Goal: Information Seeking & Learning: Find specific fact

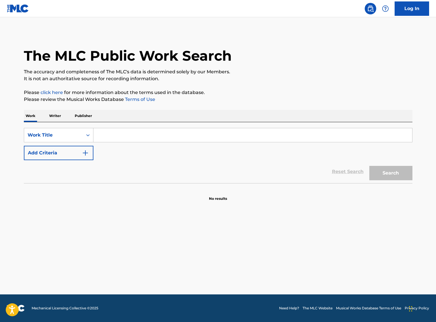
click at [156, 136] on input "Search Form" at bounding box center [252, 135] width 318 height 14
paste input "Need Our Love"
click at [391, 175] on button "Search" at bounding box center [390, 173] width 43 height 14
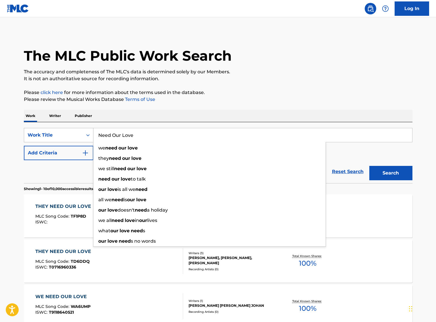
drag, startPoint x: 136, startPoint y: 136, endPoint x: 73, endPoint y: 136, distance: 62.6
click at [73, 136] on div "SearchWithCriteria47c734ce-9f71-4221-a749-5d63ae01fa62 Work Title Need Our Love…" at bounding box center [218, 135] width 388 height 14
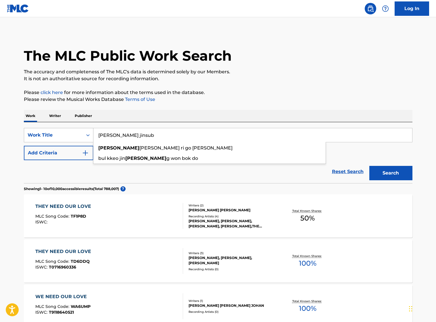
click at [369, 166] on button "Search" at bounding box center [390, 173] width 43 height 14
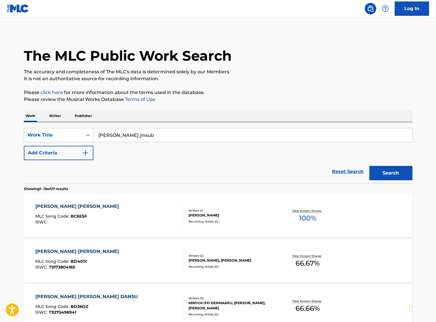
drag, startPoint x: 113, startPoint y: 137, endPoint x: 94, endPoint y: 136, distance: 19.0
click at [94, 136] on input "byun jinsub" at bounding box center [252, 135] width 318 height 14
click at [156, 134] on input "byun jinsub" at bounding box center [252, 135] width 318 height 14
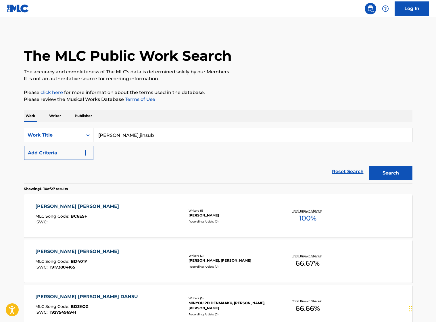
paste input "Need Our Love"
type input "Need Our Love"
click at [396, 173] on button "Search" at bounding box center [390, 173] width 43 height 14
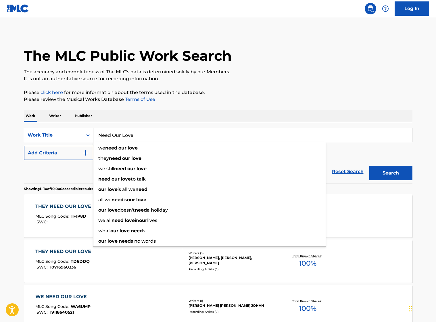
drag, startPoint x: 138, startPoint y: 134, endPoint x: 146, endPoint y: 136, distance: 8.3
click at [138, 134] on input "Need Our Love" at bounding box center [252, 135] width 318 height 14
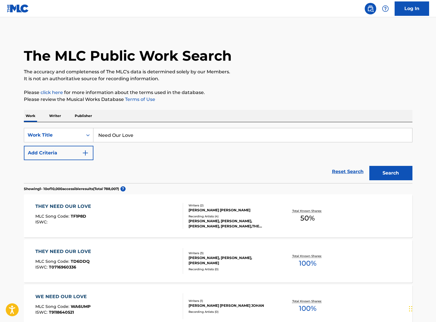
click at [86, 153] on img "Search Form" at bounding box center [85, 152] width 7 height 7
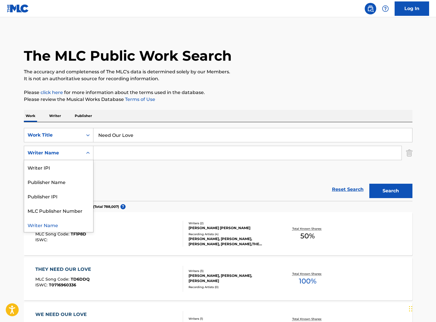
click at [84, 154] on div "Search Form" at bounding box center [88, 153] width 10 height 10
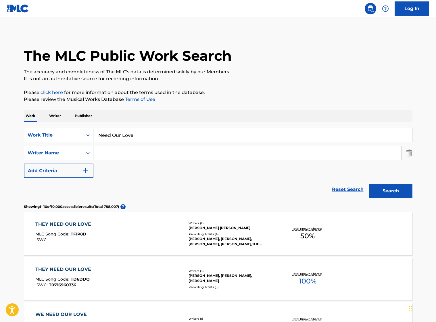
click at [141, 150] on input "Search Form" at bounding box center [247, 153] width 308 height 14
type input "byun"
click at [369, 183] on button "Search" at bounding box center [390, 190] width 43 height 14
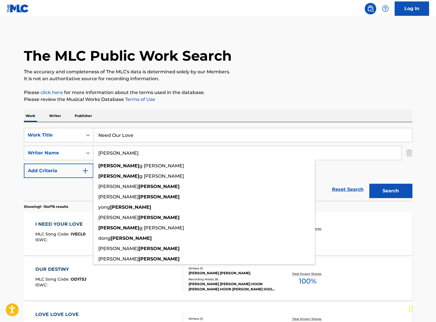
click at [264, 92] on p "Please click here for more information about the terms used in the database." at bounding box center [218, 92] width 388 height 7
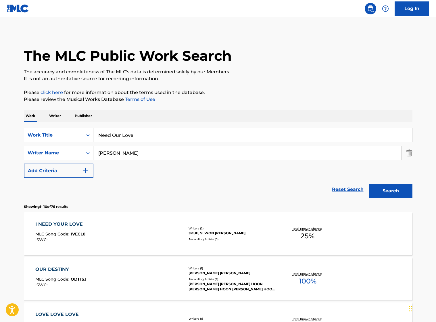
drag, startPoint x: 126, startPoint y: 152, endPoint x: 95, endPoint y: 151, distance: 31.3
click at [95, 151] on input "byun" at bounding box center [247, 153] width 308 height 14
paste input "Park Joo-yeon"
click at [385, 193] on button "Search" at bounding box center [390, 190] width 43 height 14
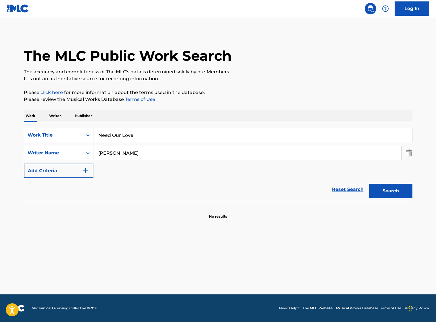
click at [121, 154] on input "Park Joo-yeon" at bounding box center [247, 153] width 308 height 14
type input "Park Joo yeon"
click at [400, 191] on button "Search" at bounding box center [390, 190] width 43 height 14
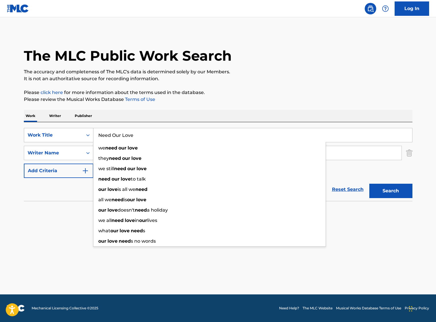
drag, startPoint x: 146, startPoint y: 136, endPoint x: 91, endPoint y: 134, distance: 54.9
click at [91, 134] on div "SearchWithCriteria47c734ce-9f71-4221-a749-5d63ae01fa62 Work Title Need Our Love…" at bounding box center [218, 135] width 388 height 14
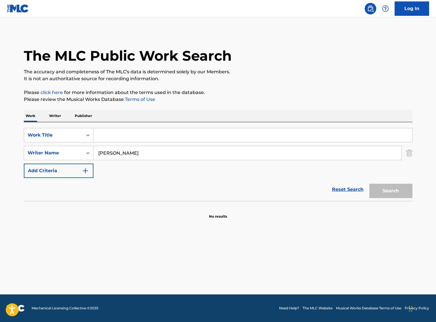
click at [390, 193] on div "Search" at bounding box center [389, 189] width 46 height 23
click at [151, 131] on input "Search Form" at bounding box center [252, 135] width 318 height 14
paste input "Park Joo-yeon"
drag, startPoint x: 156, startPoint y: 135, endPoint x: 85, endPoint y: 134, distance: 70.9
click at [85, 134] on div "SearchWithCriteria47c734ce-9f71-4221-a749-5d63ae01fa62 Work Title Park Joo-yeon" at bounding box center [218, 135] width 388 height 14
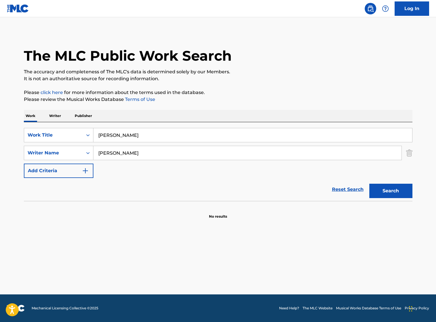
click at [392, 190] on button "Search" at bounding box center [390, 190] width 43 height 14
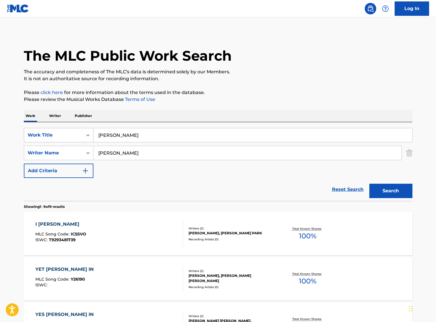
drag, startPoint x: 129, startPoint y: 131, endPoint x: 81, endPoint y: 128, distance: 48.1
click at [81, 128] on div "SearchWithCriteria47c734ce-9f71-4221-a749-5d63ae01fa62 Work Title Park Joo-yeon" at bounding box center [218, 135] width 388 height 14
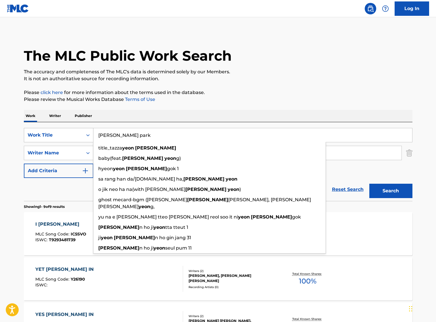
type input "joo yeon park"
click at [369, 183] on button "Search" at bounding box center [390, 190] width 43 height 14
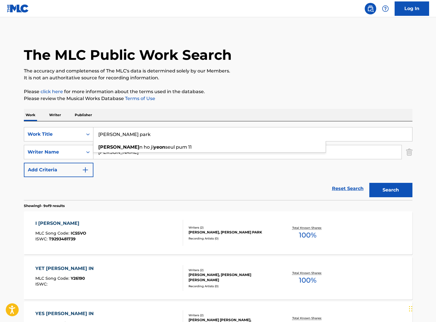
scroll to position [1, 0]
click at [148, 185] on div "Reset Search Search" at bounding box center [218, 188] width 388 height 23
drag, startPoint x: 116, startPoint y: 151, endPoint x: 71, endPoint y: 148, distance: 45.2
click at [71, 148] on div "SearchWithCriteria059318e5-23b7-4aa0-ad88-7f4360ab650d Writer Name Park Joo yeon" at bounding box center [218, 151] width 388 height 14
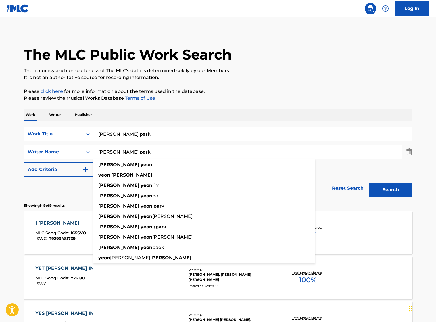
type input "joo yeon park"
click at [369, 182] on button "Search" at bounding box center [390, 189] width 43 height 14
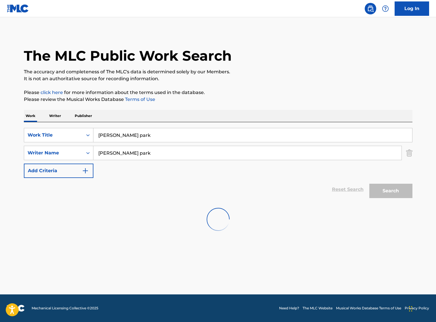
scroll to position [0, 0]
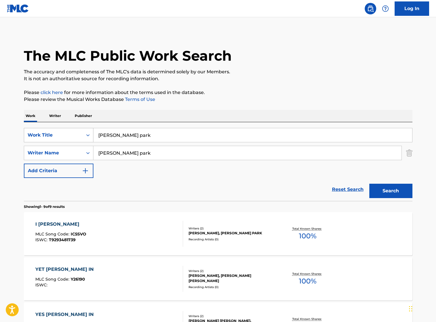
drag, startPoint x: 137, startPoint y: 137, endPoint x: 77, endPoint y: 133, distance: 59.6
click at [77, 133] on div "SearchWithCriteria47c734ce-9f71-4221-a749-5d63ae01fa62 Work Title joo yeon park" at bounding box center [218, 135] width 388 height 14
click at [369, 183] on button "Search" at bounding box center [390, 190] width 43 height 14
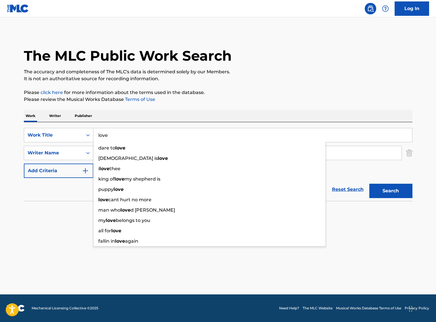
click at [378, 171] on div "SearchWithCriteria47c734ce-9f71-4221-a749-5d63ae01fa62 Work Title love dare to …" at bounding box center [218, 153] width 388 height 50
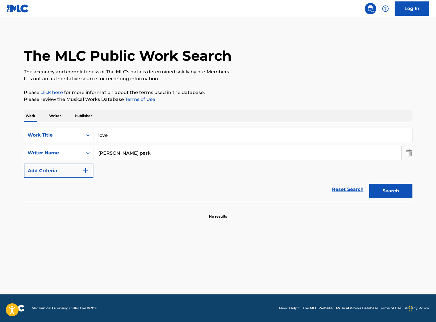
click at [237, 134] on input "love" at bounding box center [252, 135] width 318 height 14
type input "사랑이"
click at [369, 183] on button "Search" at bounding box center [390, 190] width 43 height 14
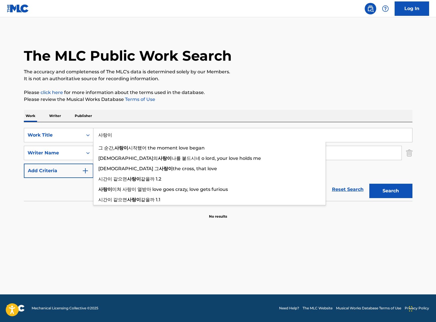
click at [237, 134] on input "사랑이" at bounding box center [252, 135] width 318 height 14
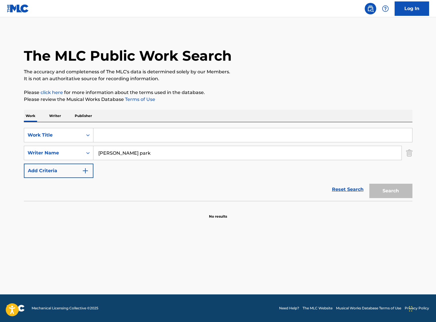
click at [226, 150] on input "joo yeon park" at bounding box center [247, 153] width 308 height 14
click at [222, 135] on input "Search Form" at bounding box center [252, 135] width 318 height 14
click at [369, 183] on button "Search" at bounding box center [390, 190] width 43 height 14
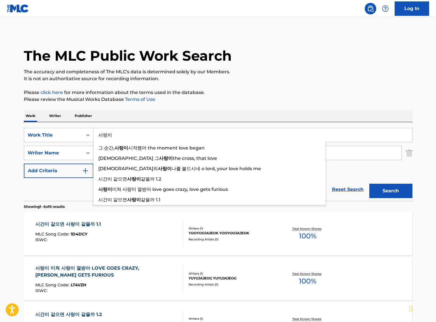
click at [222, 135] on input "사랑이" at bounding box center [252, 135] width 318 height 14
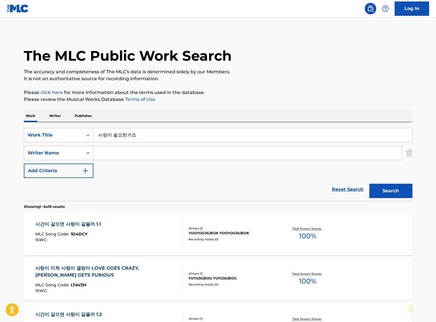
click at [369, 183] on button "Search" at bounding box center [390, 190] width 43 height 14
click at [123, 135] on input "사랑이 필요한거죠" at bounding box center [252, 135] width 318 height 14
click at [371, 185] on button "Search" at bounding box center [390, 190] width 43 height 14
click at [99, 138] on input "사랑이 필요한 거죠" at bounding box center [252, 135] width 318 height 14
click at [99, 136] on input "사랑이 필요한 거죠" at bounding box center [252, 135] width 318 height 14
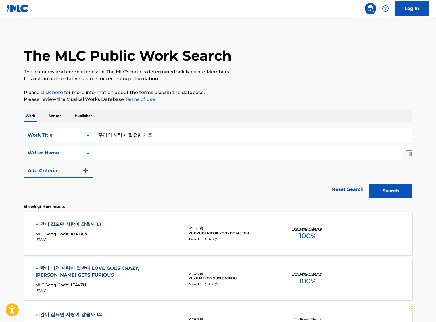
type input "우리의 사랑이 필요한 거죠"
click at [369, 183] on button "Search" at bounding box center [390, 190] width 43 height 14
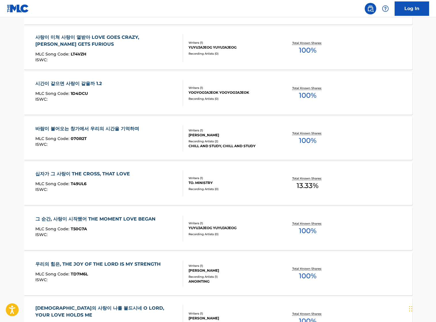
scroll to position [351, 0]
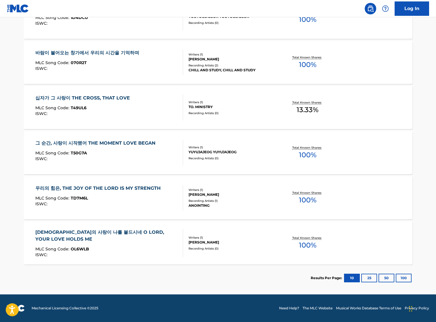
click at [370, 279] on button "25" at bounding box center [369, 277] width 16 height 9
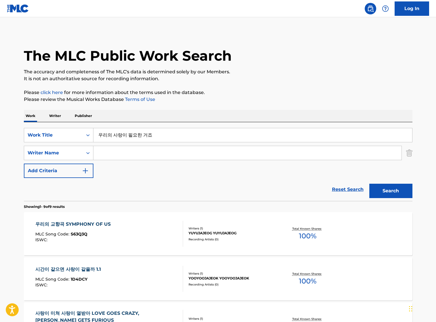
click at [145, 151] on input "Search Form" at bounding box center [247, 153] width 308 height 14
click at [369, 183] on button "Search" at bounding box center [390, 190] width 43 height 14
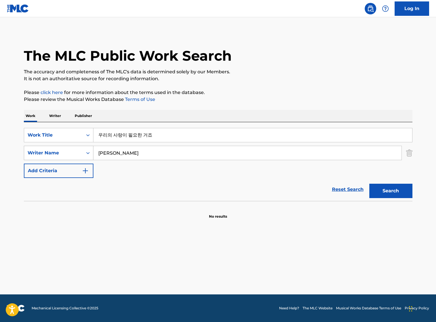
click at [92, 152] on div "SearchWithCriteria059318e5-23b7-4aa0-ad88-7f4360ab650d Writer Name 박주연" at bounding box center [218, 153] width 388 height 14
click at [369, 183] on button "Search" at bounding box center [390, 190] width 43 height 14
click at [117, 154] on input "하광훈" at bounding box center [247, 153] width 308 height 14
type input "변진섭"
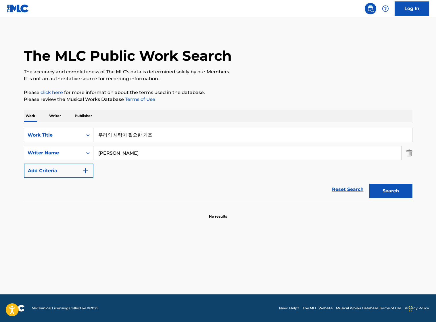
click at [369, 183] on button "Search" at bounding box center [390, 190] width 43 height 14
drag, startPoint x: 148, startPoint y: 138, endPoint x: 90, endPoint y: 133, distance: 58.5
click at [93, 134] on div "SearchWithCriteria47c734ce-9f71-4221-a749-5d63ae01fa62 Work Title 우리의 사랑이 필요한 거죠" at bounding box center [218, 135] width 388 height 14
type input "변진섭"
click at [369, 183] on button "Search" at bounding box center [390, 190] width 43 height 14
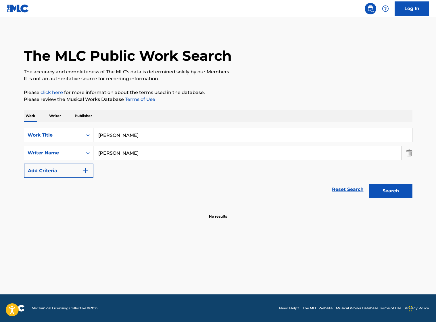
drag, startPoint x: 123, startPoint y: 153, endPoint x: 79, endPoint y: 152, distance: 43.7
click at [79, 152] on div "SearchWithCriteria059318e5-23b7-4aa0-ad88-7f4360ab650d Writer Name 변진섭" at bounding box center [218, 153] width 388 height 14
click at [369, 183] on button "Search" at bounding box center [390, 190] width 43 height 14
click at [113, 134] on input "변진섭" at bounding box center [252, 135] width 318 height 14
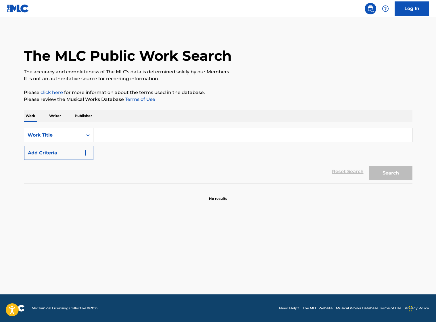
click at [108, 135] on input "Search Form" at bounding box center [252, 135] width 318 height 14
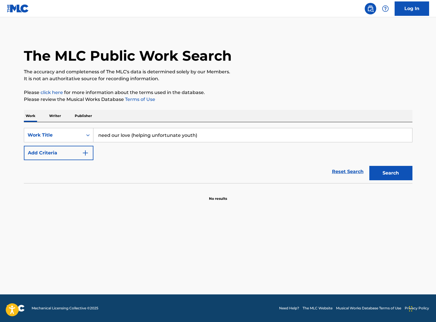
type input "need our love (helping unfortunate youth)"
click at [369, 166] on button "Search" at bounding box center [390, 173] width 43 height 14
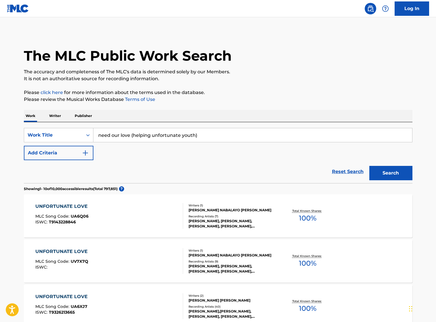
click at [80, 154] on button "Add Criteria" at bounding box center [58, 153] width 69 height 14
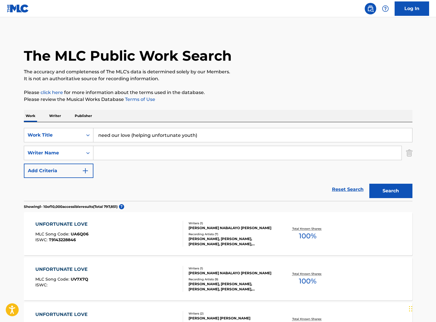
click at [111, 152] on input "Search Form" at bounding box center [247, 153] width 308 height 14
click at [369, 183] on button "Search" at bounding box center [390, 190] width 43 height 14
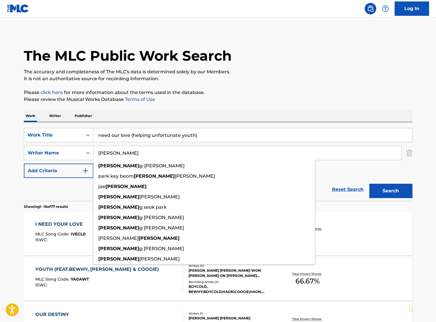
click at [67, 201] on section "Showing 1 - 10 of 77 results" at bounding box center [218, 205] width 388 height 8
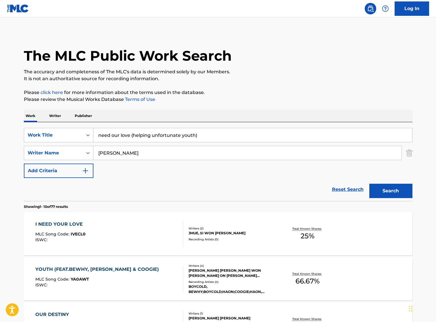
click at [111, 150] on input "byun" at bounding box center [247, 153] width 308 height 14
type input "yeon"
click at [369, 183] on button "Search" at bounding box center [390, 190] width 43 height 14
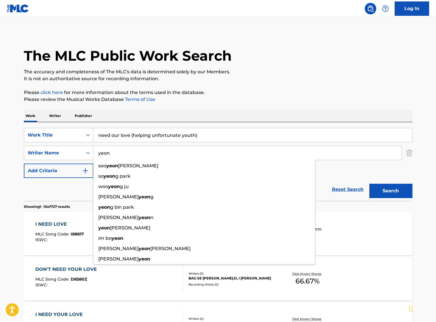
click at [66, 203] on section "Showing 1 - 10 of 727 results" at bounding box center [218, 205] width 388 height 8
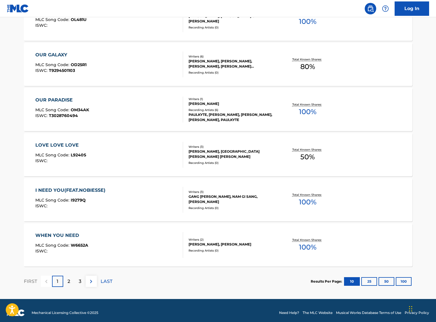
scroll to position [397, 0]
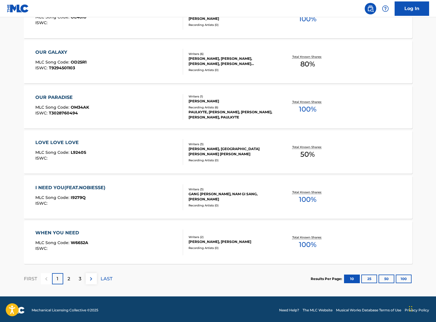
click at [71, 279] on div "2" at bounding box center [68, 278] width 11 height 11
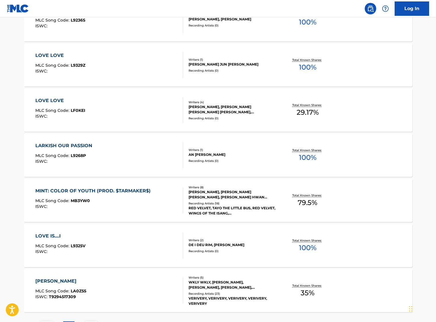
scroll to position [399, 0]
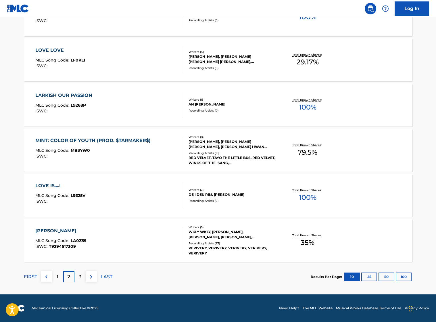
click at [409, 279] on button "100" at bounding box center [403, 276] width 16 height 9
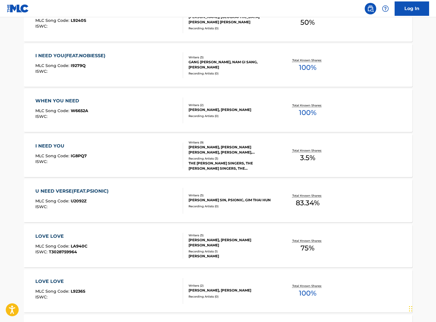
scroll to position [0, 0]
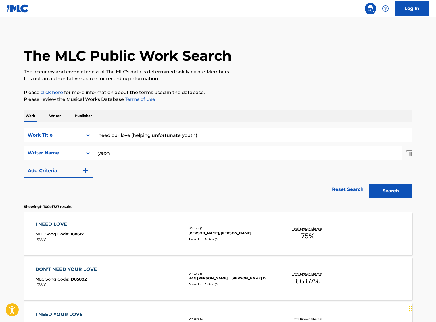
click at [225, 138] on input "need our love (helping unfortunate youth)" at bounding box center [252, 135] width 318 height 14
click at [217, 136] on input "need our love (helping unfortunate youth)" at bounding box center [252, 135] width 318 height 14
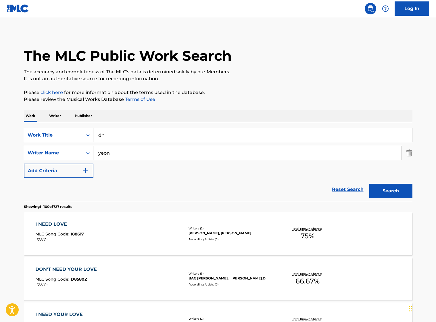
type input "d"
type input "우리의 사랑이"
click at [369, 183] on button "Search" at bounding box center [390, 190] width 43 height 14
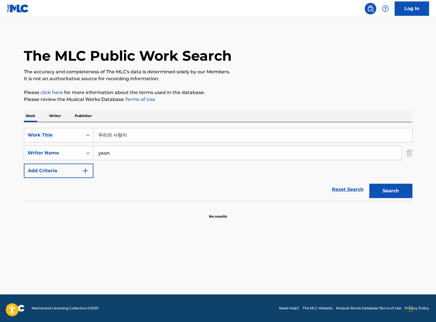
drag, startPoint x: 160, startPoint y: 153, endPoint x: 78, endPoint y: 145, distance: 82.5
click at [78, 145] on div "SearchWithCriteriaba262b65-08be-4248-b839-f7427b63b6d6 Work Title 우리의 사랑이 Searc…" at bounding box center [218, 153] width 388 height 50
click at [369, 183] on button "Search" at bounding box center [390, 190] width 43 height 14
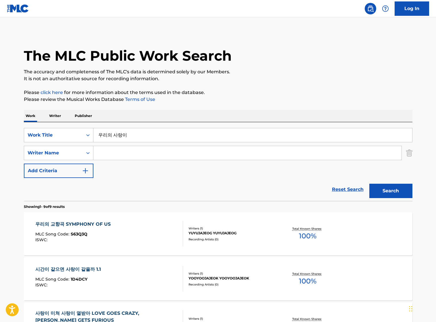
click at [135, 135] on input "우리의 사랑이" at bounding box center [252, 135] width 318 height 14
click at [369, 183] on button "Search" at bounding box center [390, 190] width 43 height 14
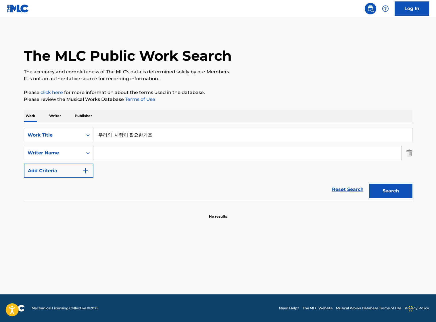
click at [369, 183] on button "Search" at bounding box center [390, 190] width 43 height 14
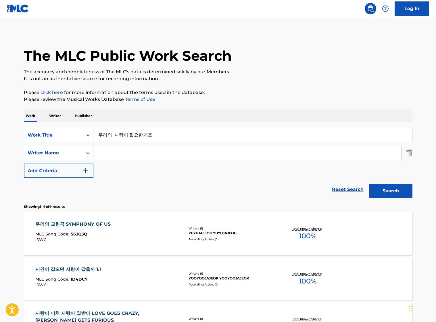
click at [135, 135] on input "우리의 사랑이 필요한거죠" at bounding box center [252, 135] width 318 height 14
type input "우"
type input "변진섭"
click at [369, 183] on button "Search" at bounding box center [390, 190] width 43 height 14
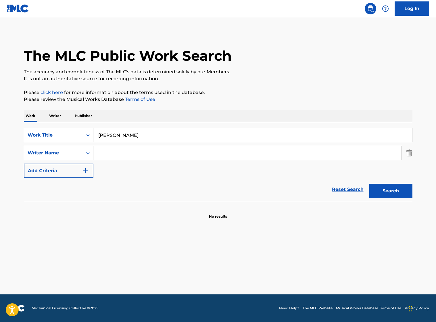
click at [133, 135] on input "변진섭" at bounding box center [252, 135] width 318 height 14
click at [129, 148] on input "Search Form" at bounding box center [247, 153] width 308 height 14
type input "jin sub byun"
click at [385, 194] on div "Search" at bounding box center [389, 189] width 46 height 23
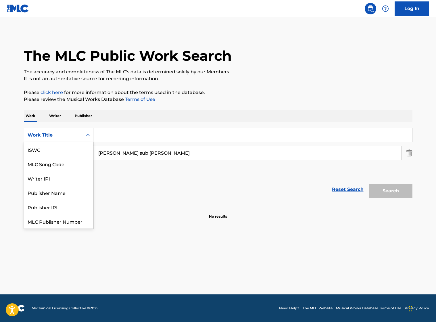
click at [64, 136] on div "Work Title" at bounding box center [54, 135] width 52 height 7
click at [153, 182] on div "Reset Search Search" at bounding box center [218, 189] width 388 height 23
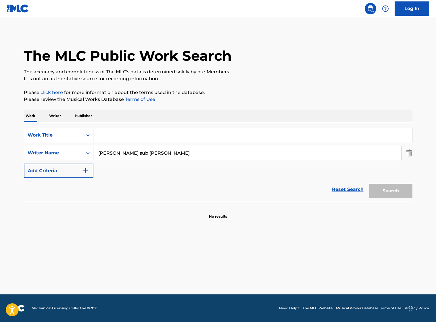
click at [69, 140] on div "Work Title" at bounding box center [53, 135] width 59 height 11
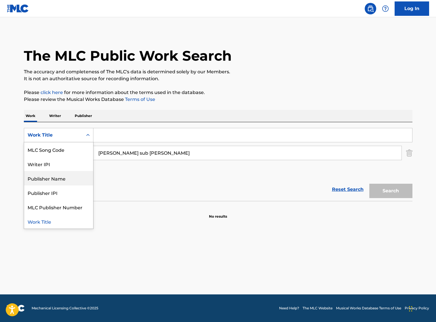
click at [68, 176] on div "Publisher Name" at bounding box center [58, 178] width 69 height 14
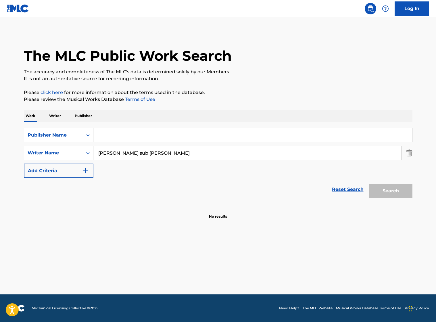
click at [113, 137] on input "Search Form" at bounding box center [252, 135] width 318 height 14
click at [122, 157] on input "jin sub byun" at bounding box center [247, 153] width 308 height 14
click at [125, 134] on input "Search Form" at bounding box center [252, 135] width 318 height 14
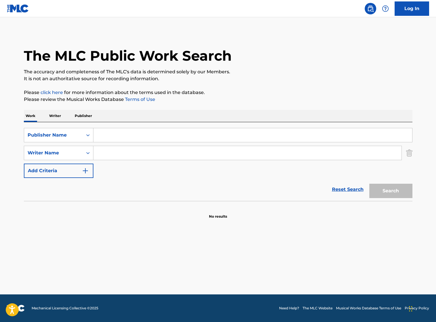
paste input "jin sub byun"
type input "jin sub byun"
click at [374, 193] on button "Search" at bounding box center [390, 190] width 43 height 14
click at [71, 138] on div "Publisher Name" at bounding box center [53, 135] width 59 height 11
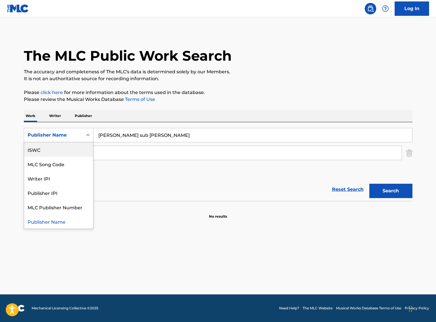
click at [68, 155] on div "ISWC" at bounding box center [58, 149] width 69 height 14
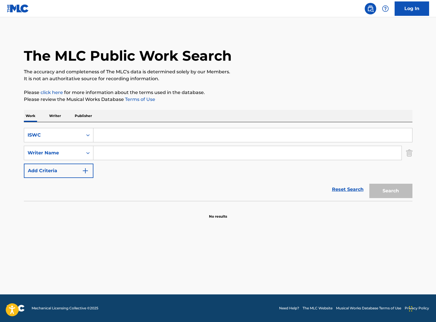
click at [195, 138] on input "Search Form" at bounding box center [252, 135] width 318 height 14
click at [77, 134] on div "ISWC" at bounding box center [54, 135] width 52 height 7
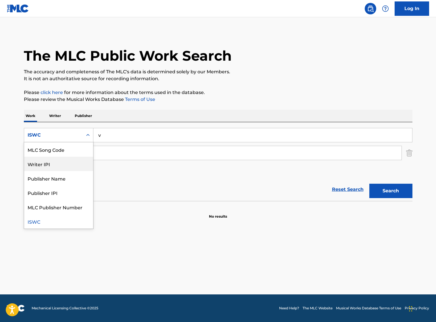
scroll to position [0, 0]
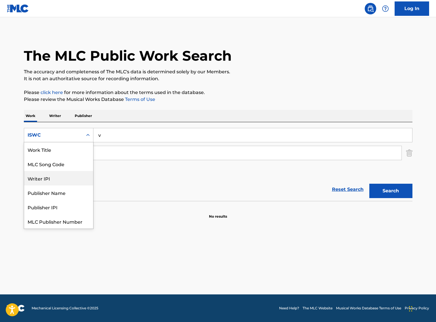
click at [115, 136] on input "v" at bounding box center [252, 135] width 318 height 14
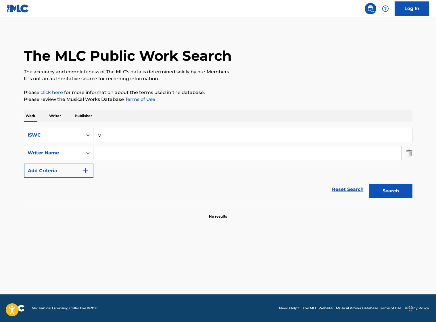
click at [115, 136] on input "v" at bounding box center [252, 135] width 318 height 14
paste input "jin sub byun"
type input "jin sub byun"
click at [407, 192] on button "Search" at bounding box center [390, 190] width 43 height 14
click at [79, 116] on p "Publisher" at bounding box center [83, 116] width 21 height 12
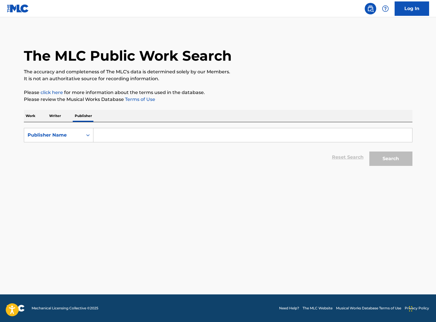
click at [57, 118] on p "Writer" at bounding box center [54, 116] width 15 height 12
click at [111, 133] on input "Search Form" at bounding box center [252, 135] width 318 height 14
paste input "jin sub byun"
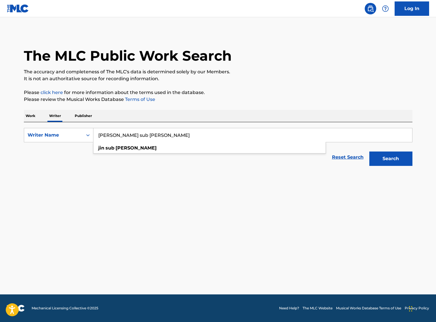
type input "jin sub byun"
click at [391, 162] on button "Search" at bounding box center [390, 158] width 43 height 14
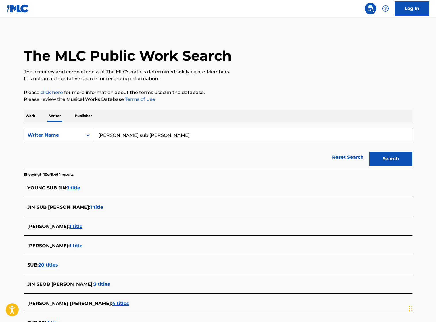
click at [90, 207] on span "1 title" at bounding box center [96, 206] width 13 height 5
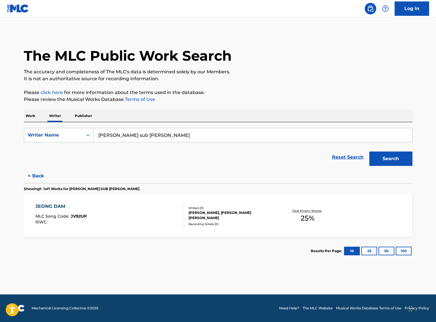
click at [384, 160] on button "Search" at bounding box center [390, 158] width 43 height 14
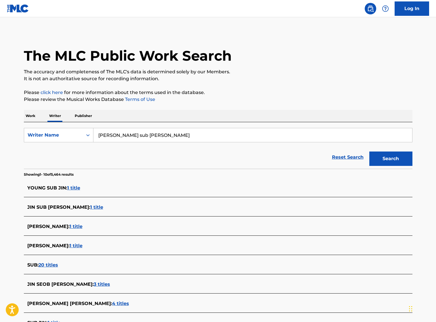
scroll to position [43, 0]
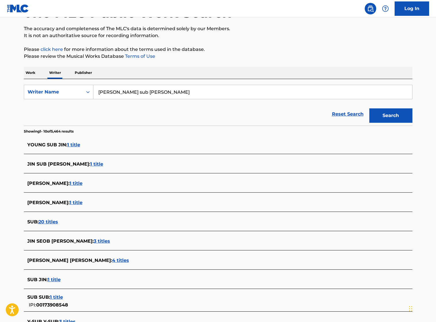
click at [94, 241] on span "3 titles" at bounding box center [102, 240] width 16 height 5
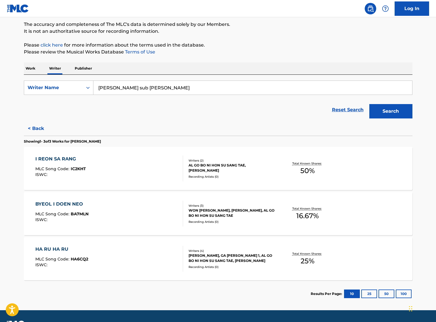
scroll to position [48, 0]
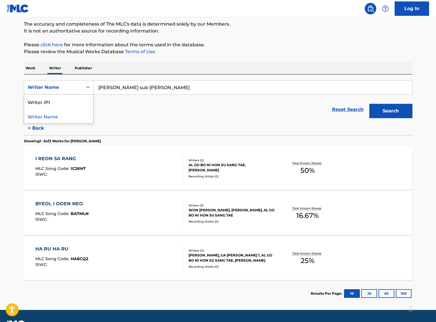
click at [62, 88] on div "Writer Name" at bounding box center [54, 87] width 52 height 7
click at [83, 71] on p "Publisher" at bounding box center [83, 68] width 21 height 12
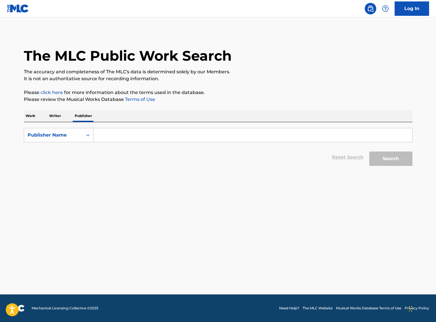
click at [35, 114] on p "Work" at bounding box center [30, 116] width 13 height 12
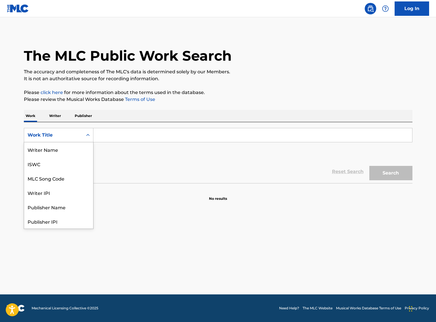
click at [58, 132] on div "Work Title" at bounding box center [54, 135] width 52 height 7
click at [59, 131] on div "Work Title" at bounding box center [53, 135] width 59 height 11
click at [54, 164] on div "ISWC" at bounding box center [58, 164] width 69 height 14
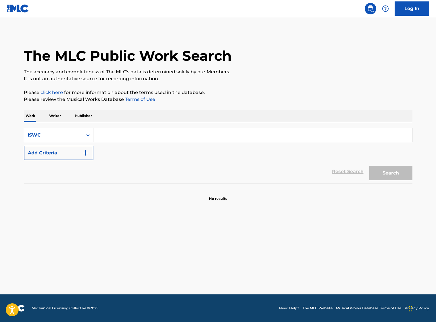
click at [108, 138] on input "Search Form" at bounding box center [252, 135] width 318 height 14
paste input "T-929.346.925-7"
type input "T-929.346.925-7"
click at [391, 173] on button "Search" at bounding box center [390, 173] width 43 height 14
click at [163, 136] on input "T-929.346.925-7" at bounding box center [252, 135] width 318 height 14
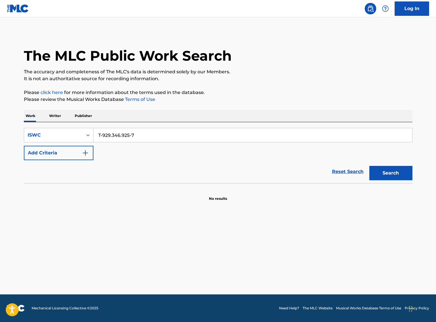
drag, startPoint x: 95, startPoint y: 125, endPoint x: 77, endPoint y: 125, distance: 18.1
click at [77, 125] on div "SearchWithCriteria0c9afb0a-8315-4f7d-82cb-4b5655b05dfe ISWC T-929.346.925-7 Add…" at bounding box center [218, 152] width 388 height 61
click at [158, 132] on input "Search Form" at bounding box center [252, 135] width 318 height 14
paste input "T-929346925-7"
click at [399, 172] on button "Search" at bounding box center [390, 173] width 43 height 14
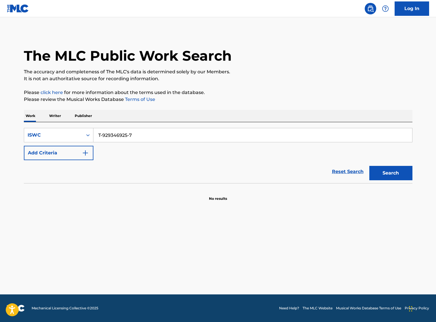
click at [175, 138] on input "T-929346925-7" at bounding box center [252, 135] width 318 height 14
drag, startPoint x: 167, startPoint y: 136, endPoint x: 128, endPoint y: 135, distance: 39.1
click at [128, 135] on input "T-929346925-7" at bounding box center [252, 135] width 318 height 14
click at [369, 166] on button "Search" at bounding box center [390, 173] width 43 height 14
drag, startPoint x: 103, startPoint y: 136, endPoint x: 104, endPoint y: 140, distance: 4.6
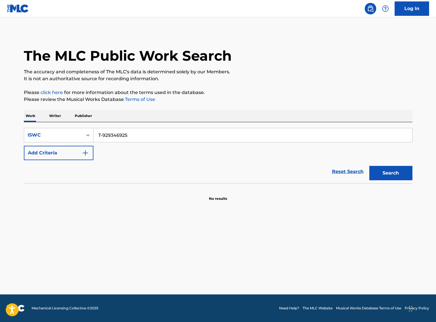
click at [103, 136] on input "T-929346925" at bounding box center [252, 135] width 318 height 14
type input "929346925"
click at [369, 166] on button "Search" at bounding box center [390, 173] width 43 height 14
click at [115, 136] on input "Search Form" at bounding box center [252, 135] width 318 height 14
paste input "U RI EUI SA RANG I PHIL YO HAN GEO JYO"
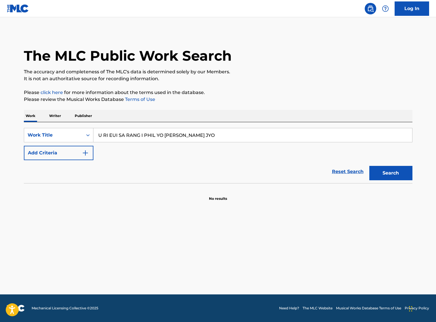
click at [382, 171] on button "Search" at bounding box center [390, 173] width 43 height 14
click at [314, 159] on div "SearchWithCriteria55906c80-7767-40c8-81f1-a2b26daeb3d3 Work Title U RI EUI SA R…" at bounding box center [218, 144] width 388 height 32
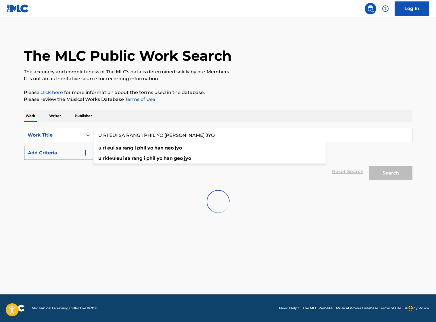
click at [161, 132] on input "U RI EUI SA RANG I PHIL YO HAN GEO JYO" at bounding box center [252, 135] width 318 height 14
click at [173, 160] on strong "han" at bounding box center [167, 157] width 9 height 5
type input "u ri deul eui sa rang i phil yo han geo jyo"
click at [14, 8] on img at bounding box center [18, 8] width 22 height 8
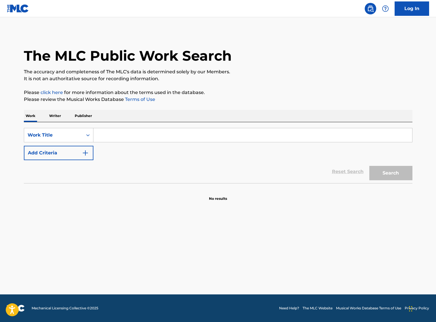
click at [124, 135] on input "Search Form" at bounding box center [252, 135] width 318 height 14
paste input "U RI EUI SA RANG I PHIL YO HAN GEO JYO"
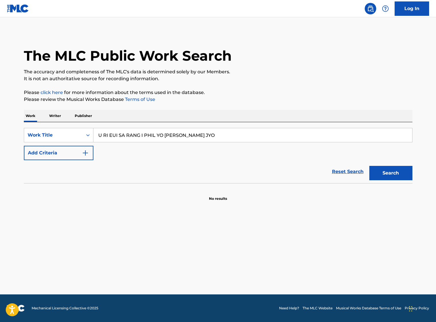
click at [105, 135] on input "U RI EUI SA RANG I PHIL YO HAN GEO JYO" at bounding box center [252, 135] width 318 height 14
drag, startPoint x: 179, startPoint y: 134, endPoint x: 209, endPoint y: 137, distance: 29.4
click at [181, 134] on input "U RI EUI SA RANG I PHIL YO HAN GEO JYO" at bounding box center [252, 135] width 318 height 14
drag, startPoint x: 209, startPoint y: 137, endPoint x: 235, endPoint y: 140, distance: 25.5
click at [210, 137] on input "U RI EUI SA RANG I PHIL YO HAN GEO JYO" at bounding box center [252, 135] width 318 height 14
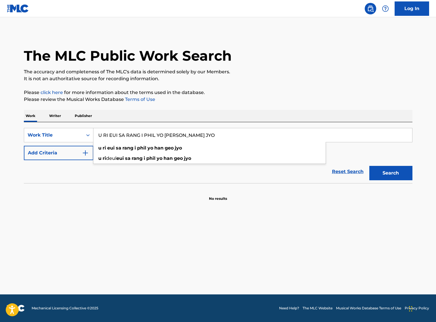
type input "U RI EUI SA RANG I PHIL YO HAN GEO JYO"
click at [378, 170] on button "Search" at bounding box center [390, 173] width 43 height 14
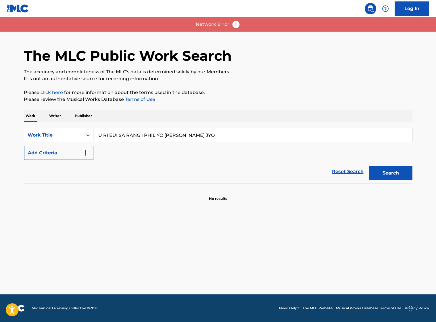
click at [393, 175] on button "Search" at bounding box center [390, 173] width 43 height 14
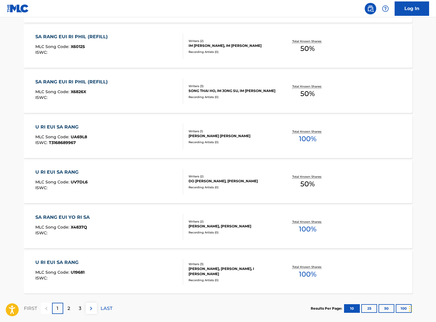
scroll to position [381, 0]
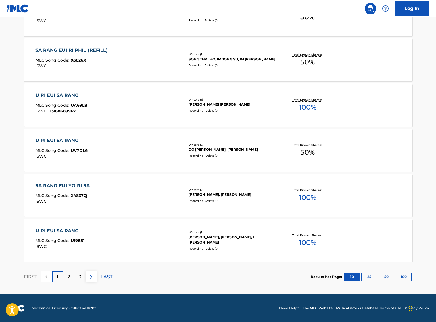
click at [408, 278] on button "100" at bounding box center [403, 276] width 16 height 9
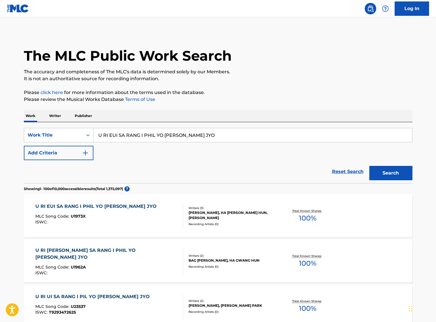
click at [93, 154] on button "Add Criteria" at bounding box center [58, 153] width 69 height 14
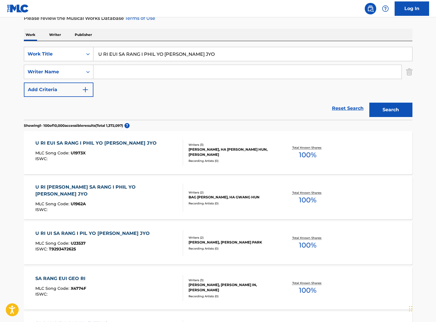
scroll to position [81, 0]
click at [172, 70] on input "Search Form" at bounding box center [247, 72] width 308 height 14
click at [115, 238] on div "U RI UI SA RANG I PIL YO HAN GEO JYO MLC Song Code : U23537 ISWC : T9293472625" at bounding box center [93, 242] width 117 height 26
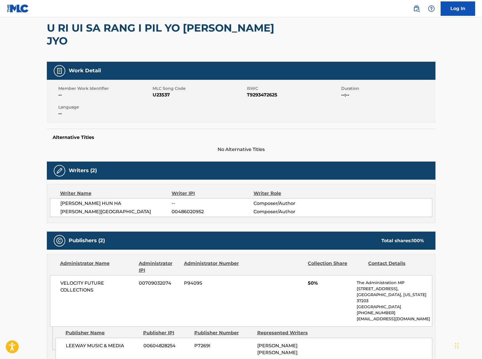
scroll to position [52, 0]
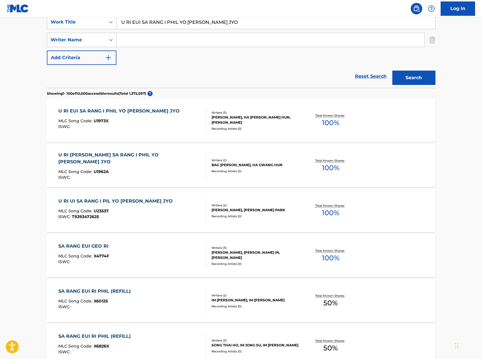
scroll to position [92, 0]
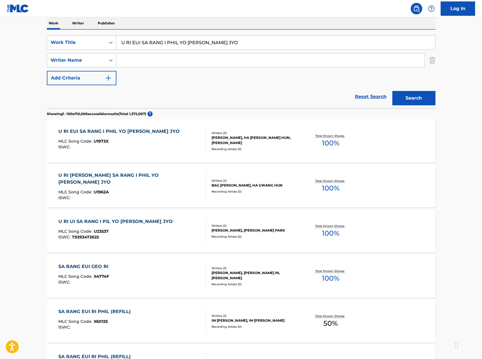
click at [163, 147] on div "U RI EUI SA RANG I PHIL YO HAN GEO JYO MLC Song Code : U1973X ISWC :" at bounding box center [132, 141] width 148 height 26
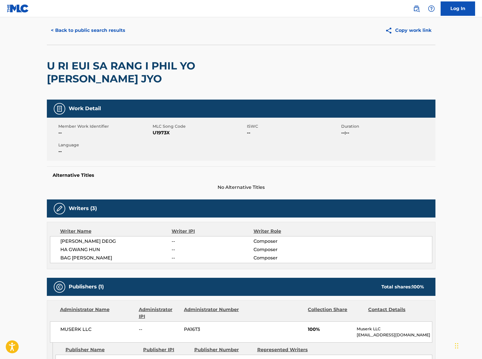
scroll to position [19, 0]
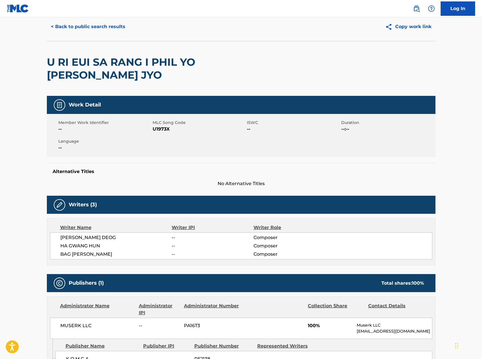
click at [50, 27] on button "< Back to public search results" at bounding box center [88, 27] width 82 height 14
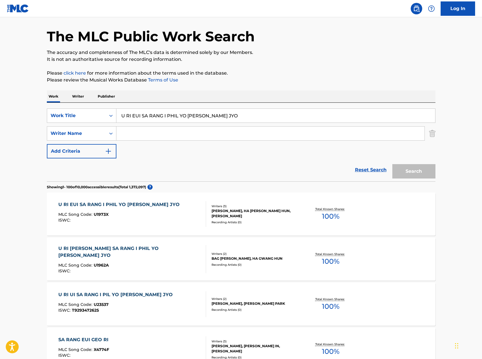
scroll to position [92, 0]
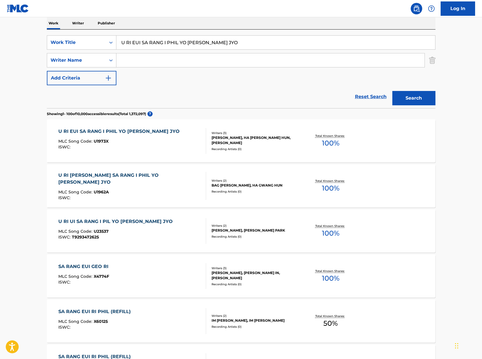
click at [135, 229] on div "MLC Song Code : U23537" at bounding box center [116, 232] width 117 height 6
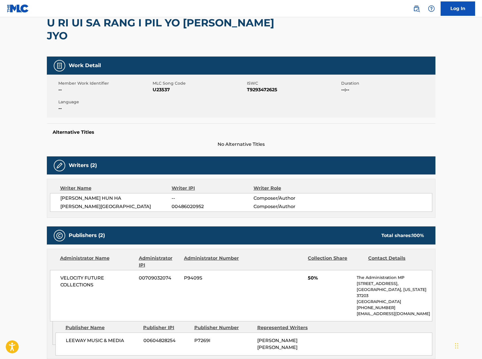
scroll to position [59, 0]
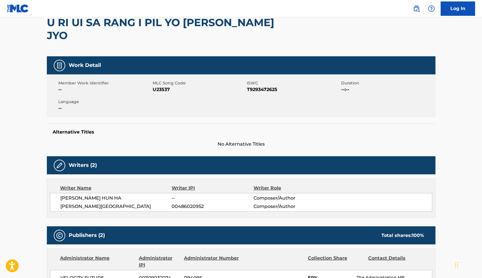
drag, startPoint x: 250, startPoint y: 29, endPoint x: 255, endPoint y: 27, distance: 5.3
click at [250, 29] on h2 "U RI UI SA RANG I PIL YO HAN GEO JYO" at bounding box center [163, 29] width 233 height 26
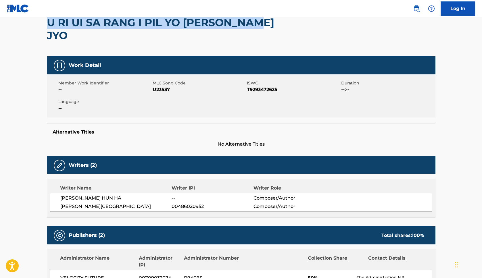
drag, startPoint x: 260, startPoint y: 23, endPoint x: 49, endPoint y: 24, distance: 210.2
click at [48, 24] on h2 "U RI UI SA RANG I PIL YO HAN GEO JYO" at bounding box center [163, 29] width 233 height 26
copy h2 "U RI UI SA RANG I PIL YO HAN GEO JYO"
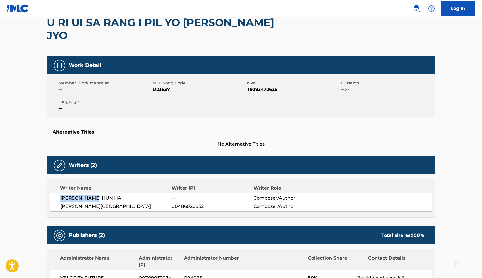
drag, startPoint x: 101, startPoint y: 186, endPoint x: 61, endPoint y: 186, distance: 40.5
click at [61, 195] on span "KWANG HUN HA" at bounding box center [115, 198] width 111 height 7
copy span "KWANG HUN HA"
drag, startPoint x: 98, startPoint y: 195, endPoint x: 61, endPoint y: 194, distance: 37.6
click at [61, 203] on span "JOO YEON PARK" at bounding box center [115, 206] width 111 height 7
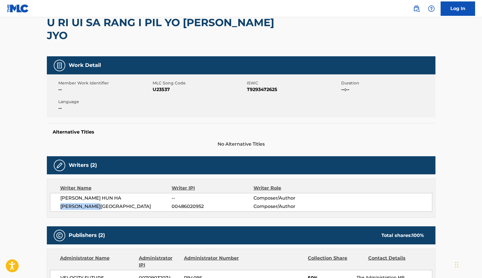
copy span "JOO YEON PARK"
